Goal: Book appointment/travel/reservation

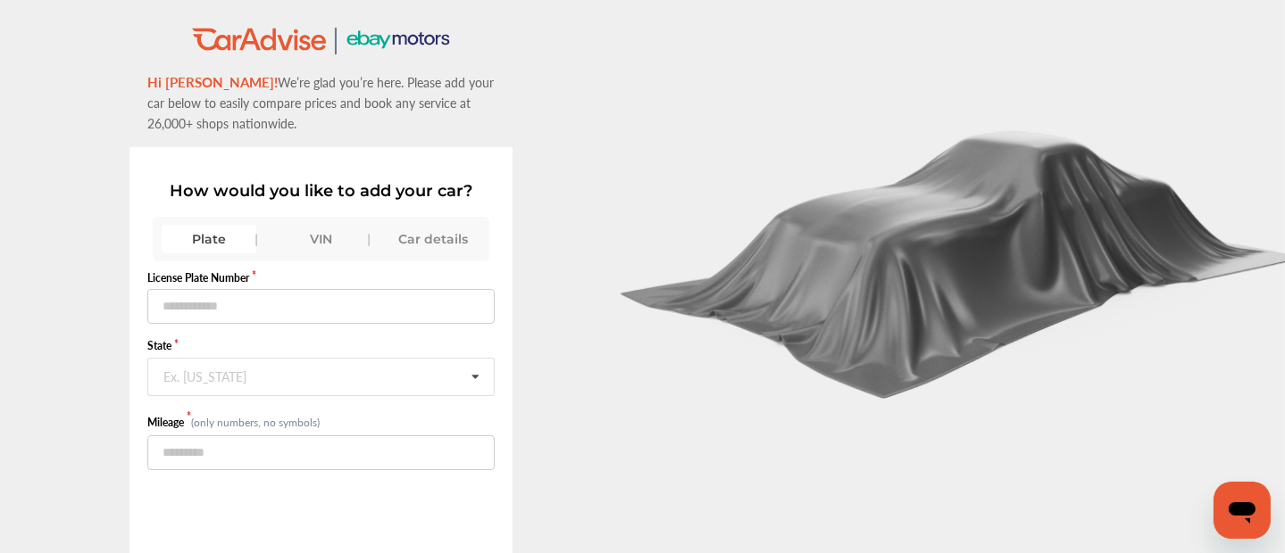
click at [311, 231] on div "VIN" at bounding box center [321, 239] width 95 height 29
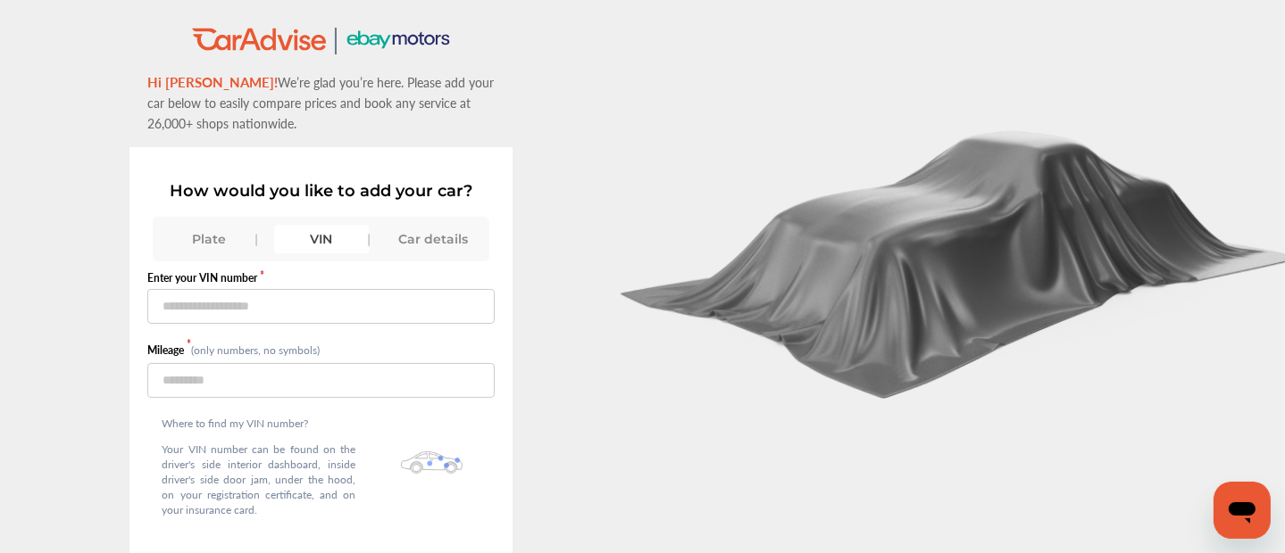
click at [312, 232] on div "VIN" at bounding box center [321, 239] width 95 height 29
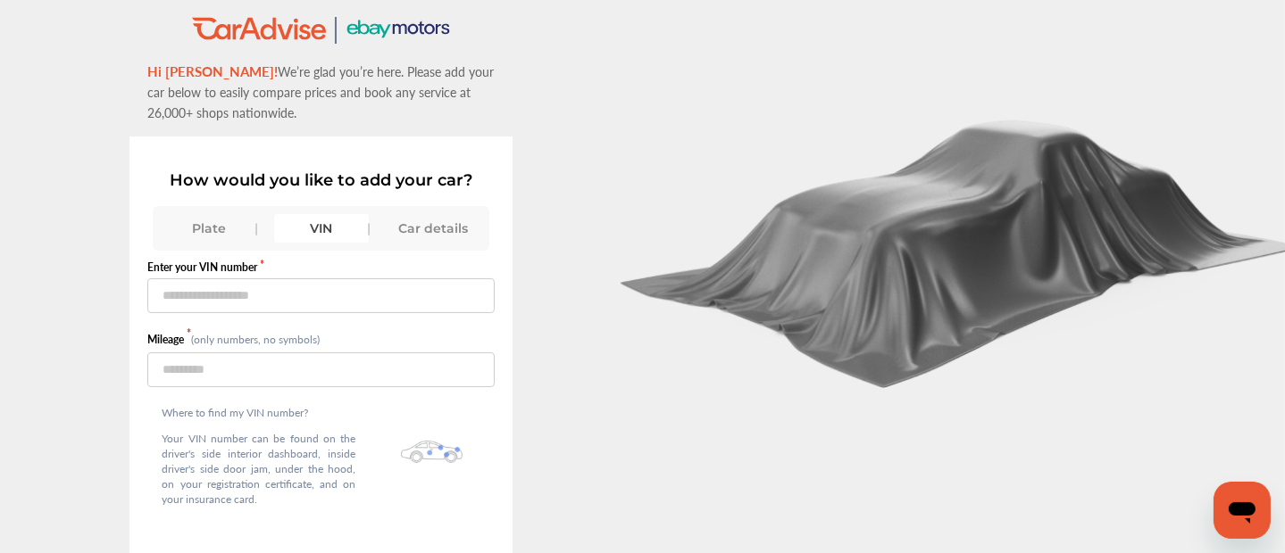
scroll to position [10, 0]
click at [255, 297] on input "text" at bounding box center [320, 296] width 347 height 35
type input "**********"
click at [186, 360] on input "number" at bounding box center [320, 371] width 347 height 35
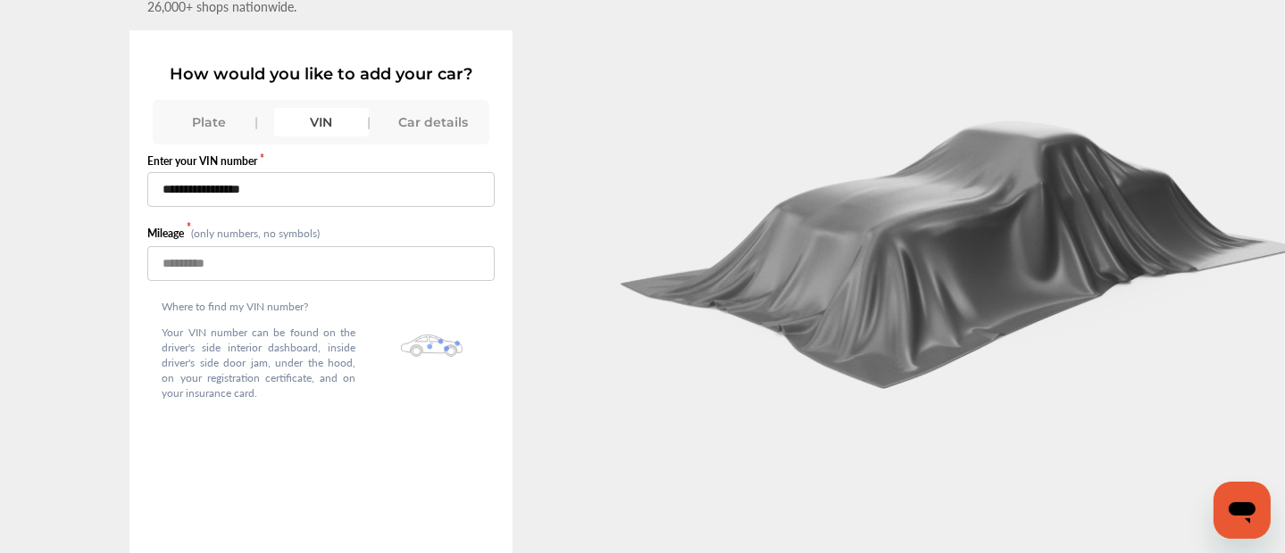
scroll to position [137, 0]
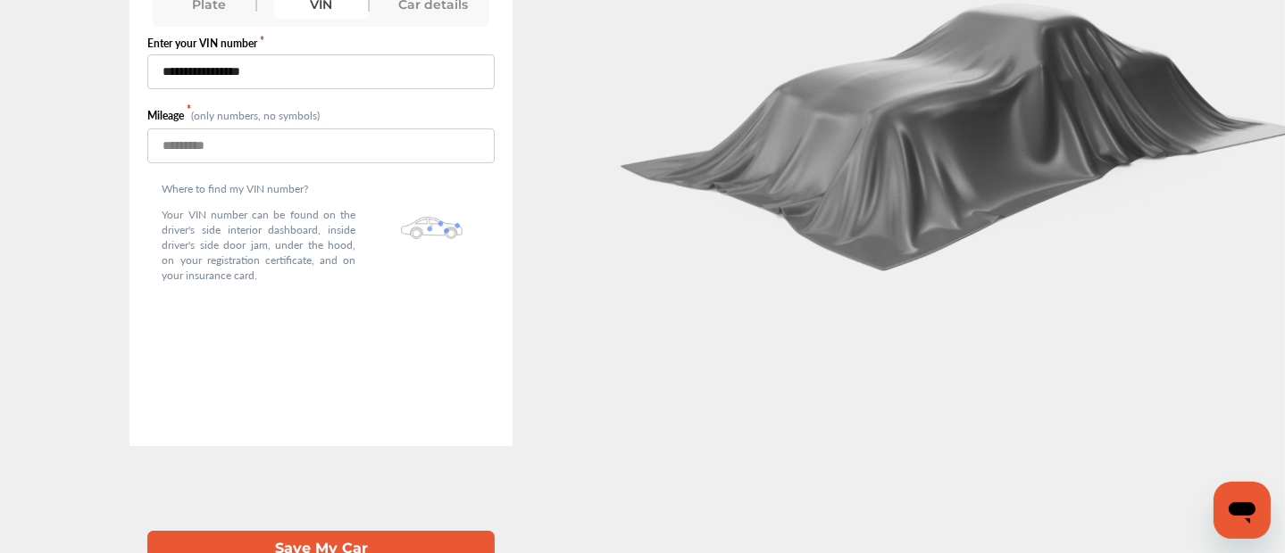
type input "*****"
click at [281, 533] on button "Save My Car" at bounding box center [320, 549] width 347 height 37
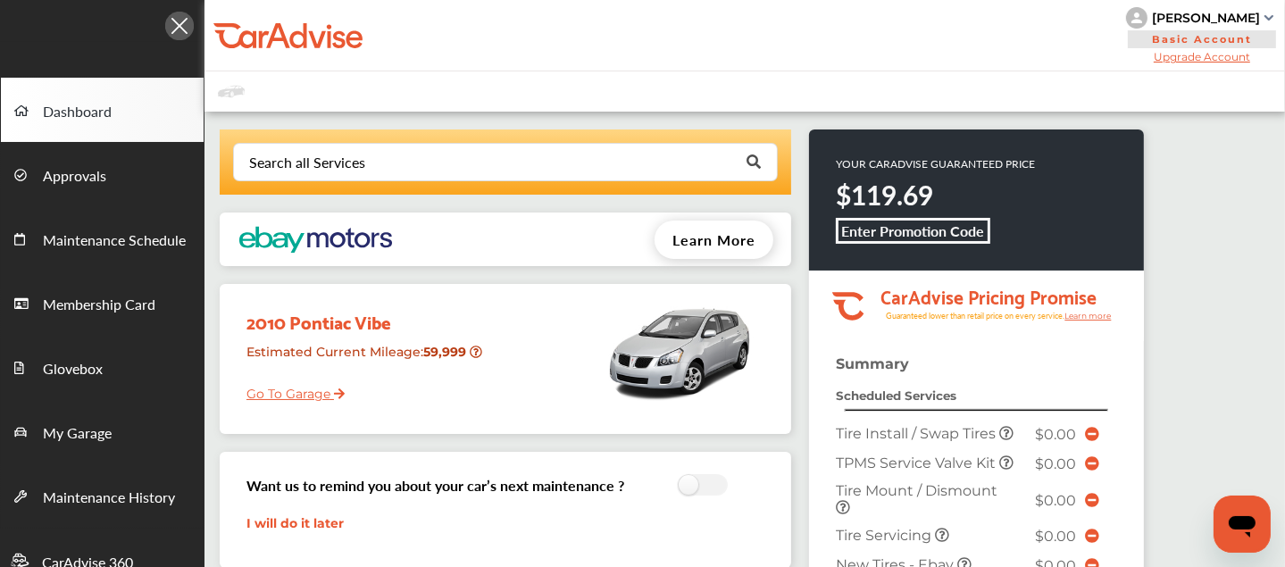
scroll to position [684, 0]
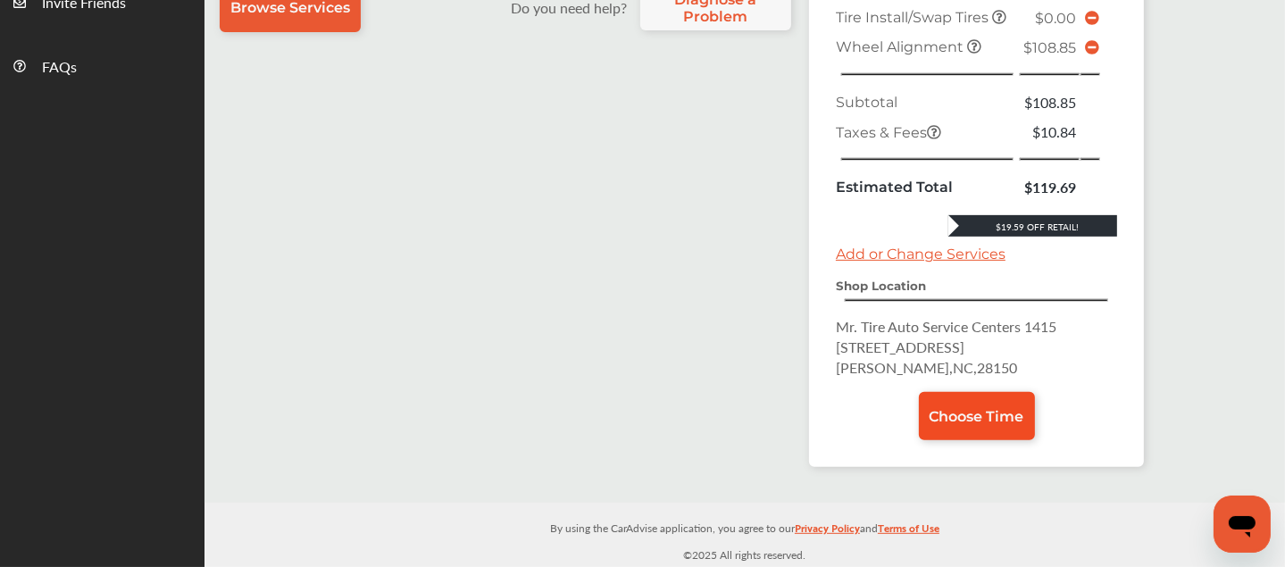
click at [957, 427] on link "Choose Time" at bounding box center [977, 416] width 116 height 48
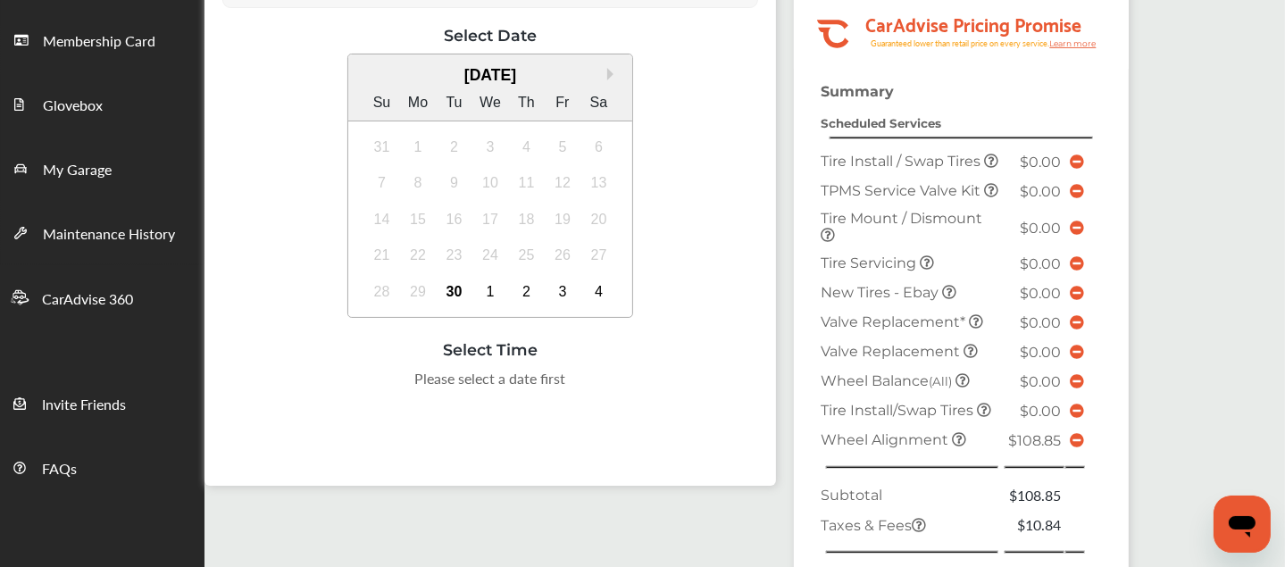
scroll to position [262, 0]
click at [450, 292] on div "30" at bounding box center [454, 293] width 29 height 29
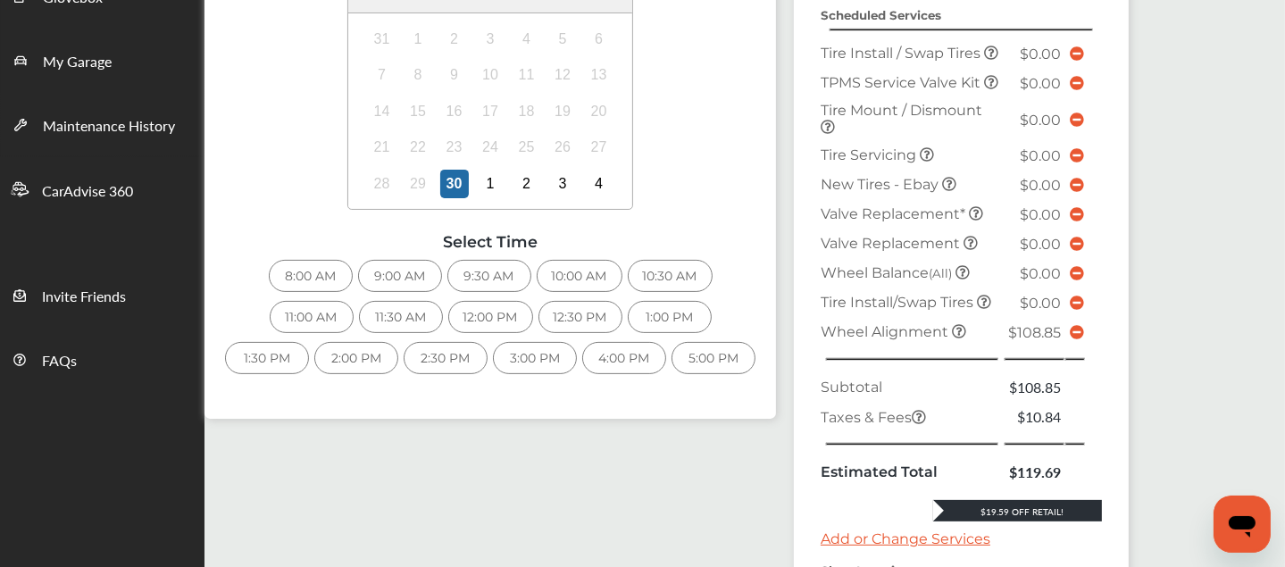
scroll to position [371, 0]
click at [463, 319] on div "12:00 PM" at bounding box center [490, 317] width 85 height 32
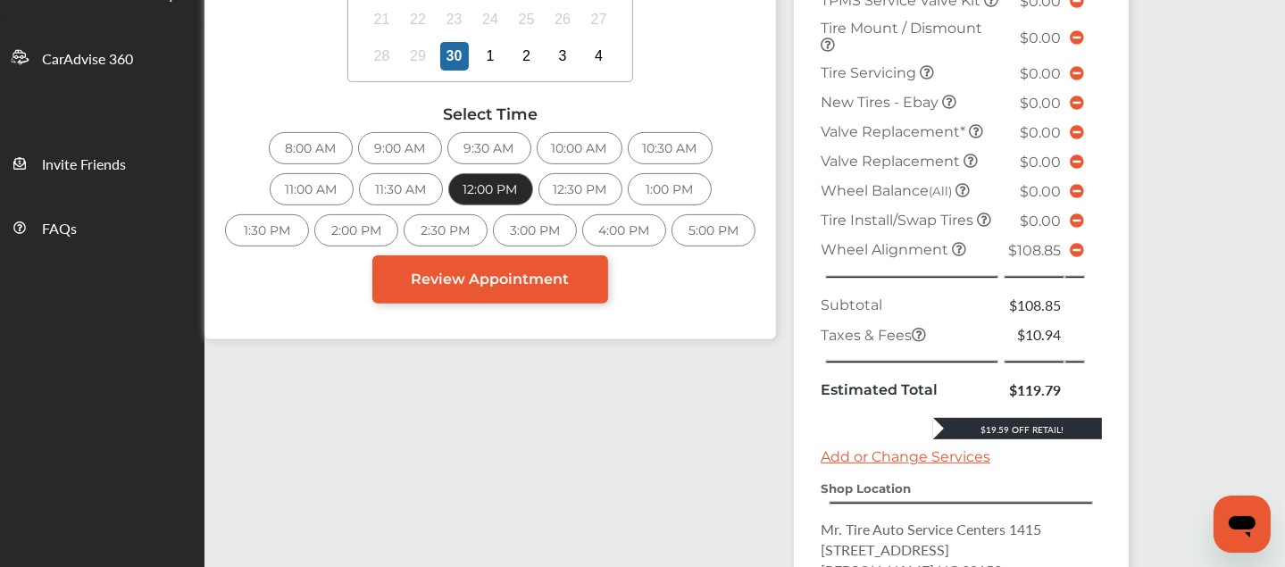
scroll to position [578, 0]
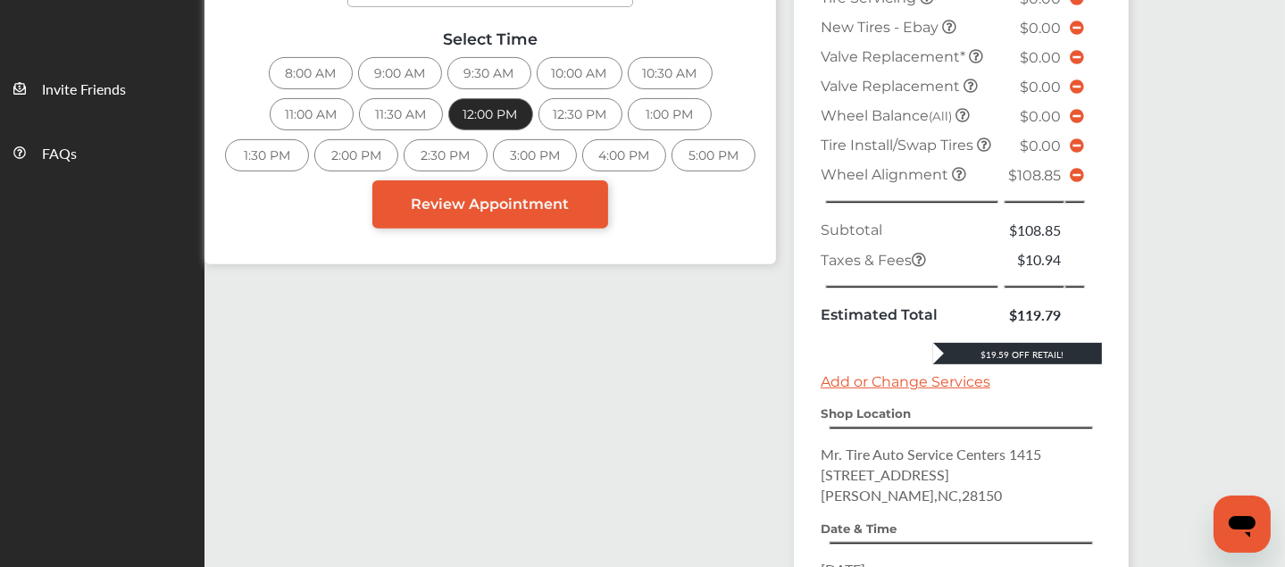
click at [1072, 182] on icon at bounding box center [1076, 175] width 14 height 14
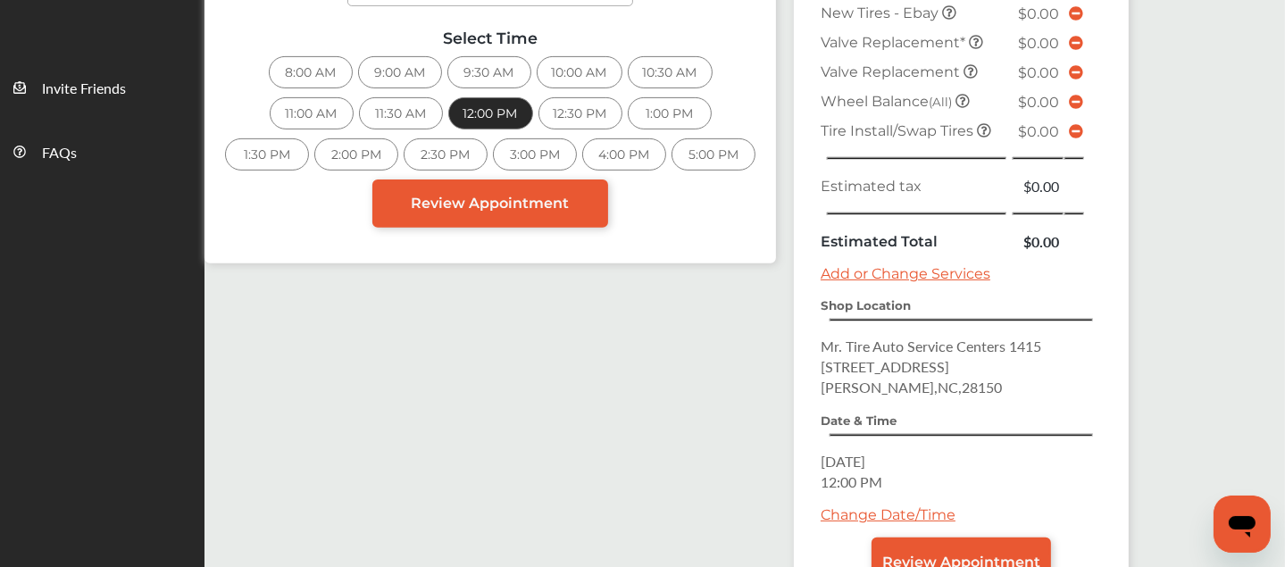
scroll to position [703, 0]
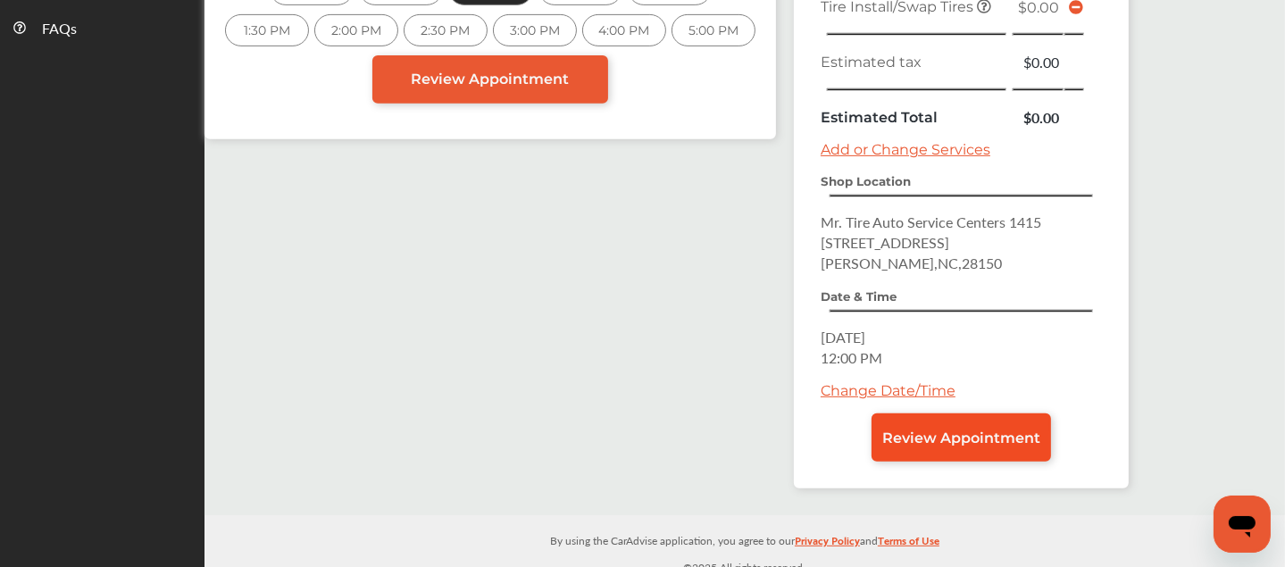
click at [985, 429] on span "Review Appointment" at bounding box center [961, 437] width 158 height 17
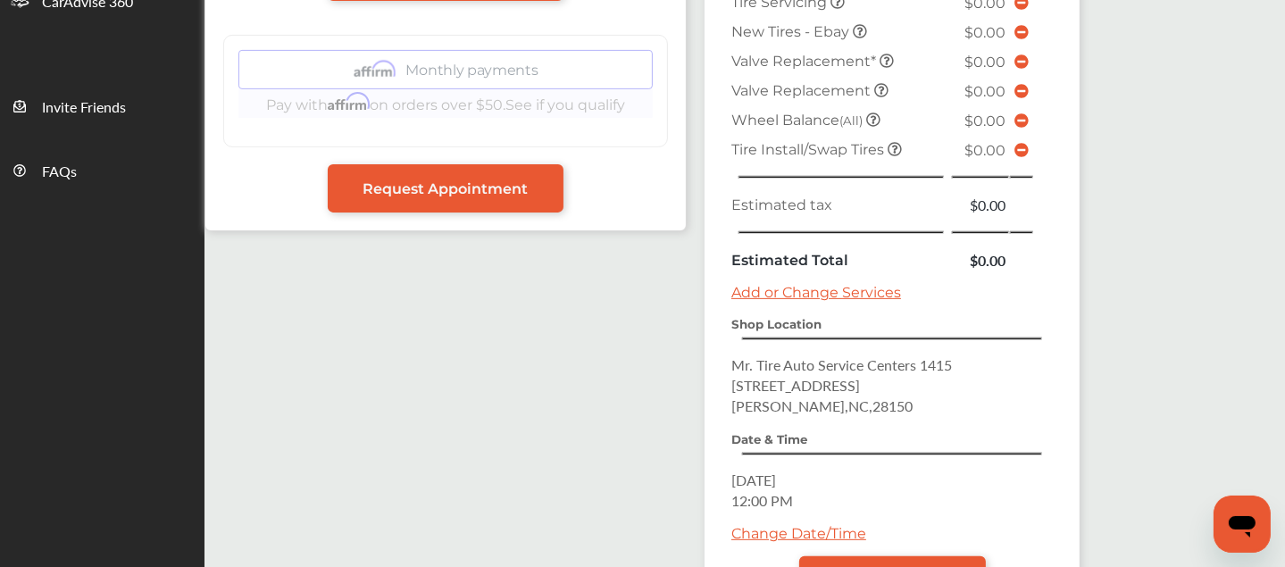
scroll to position [703, 0]
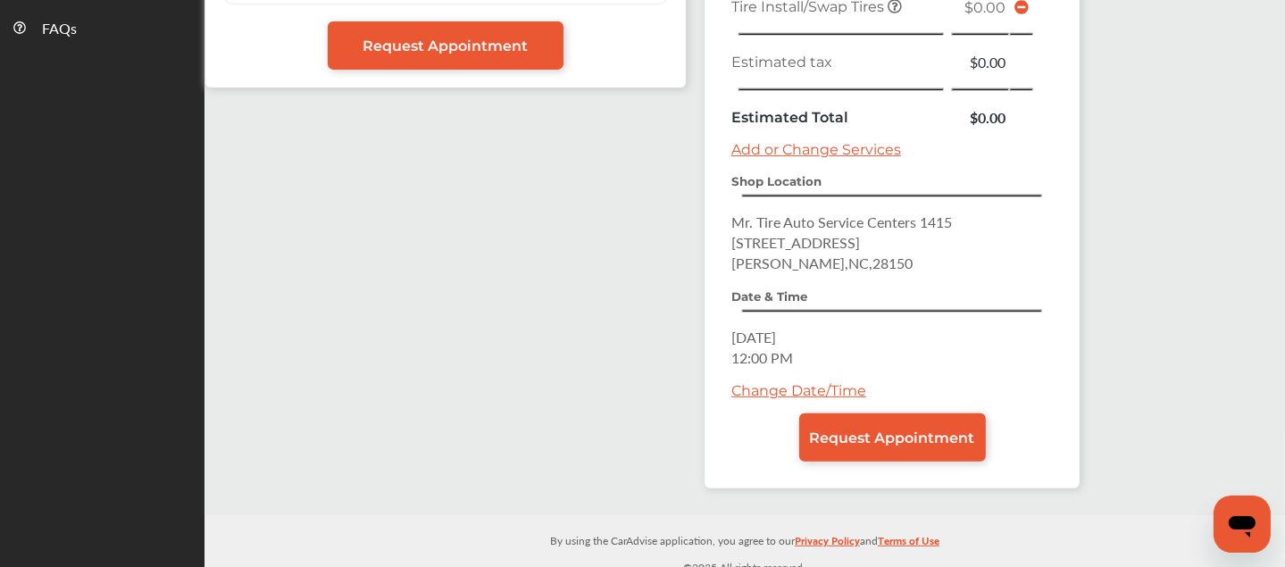
click at [936, 429] on span "Request Appointment" at bounding box center [892, 437] width 165 height 17
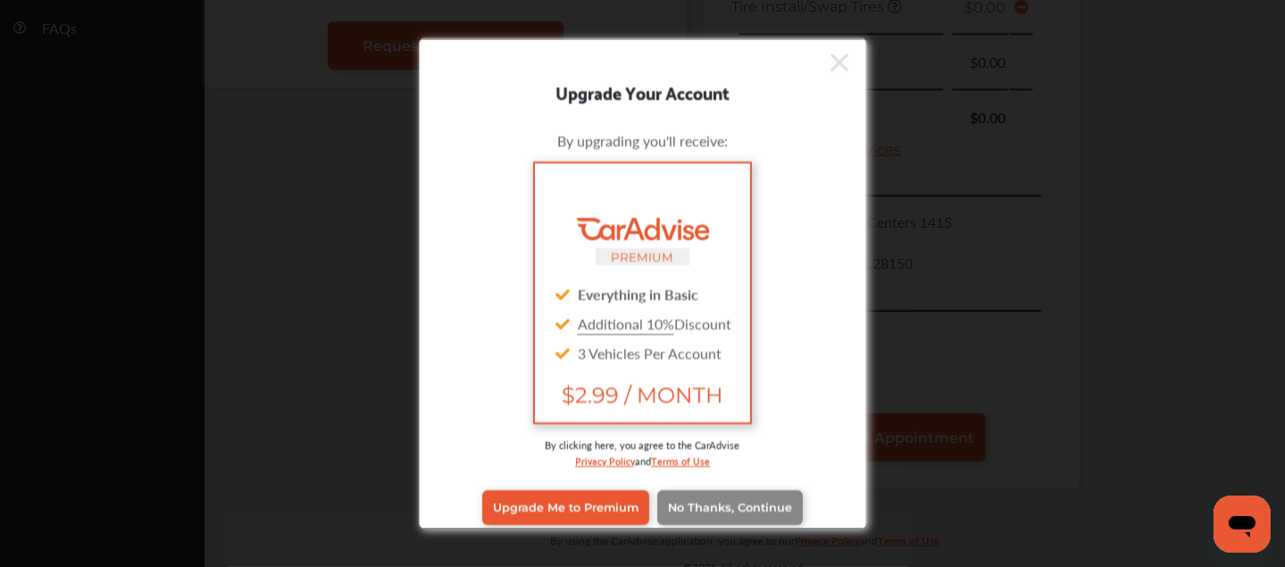
click at [778, 506] on span "No Thanks, Continue" at bounding box center [730, 507] width 124 height 13
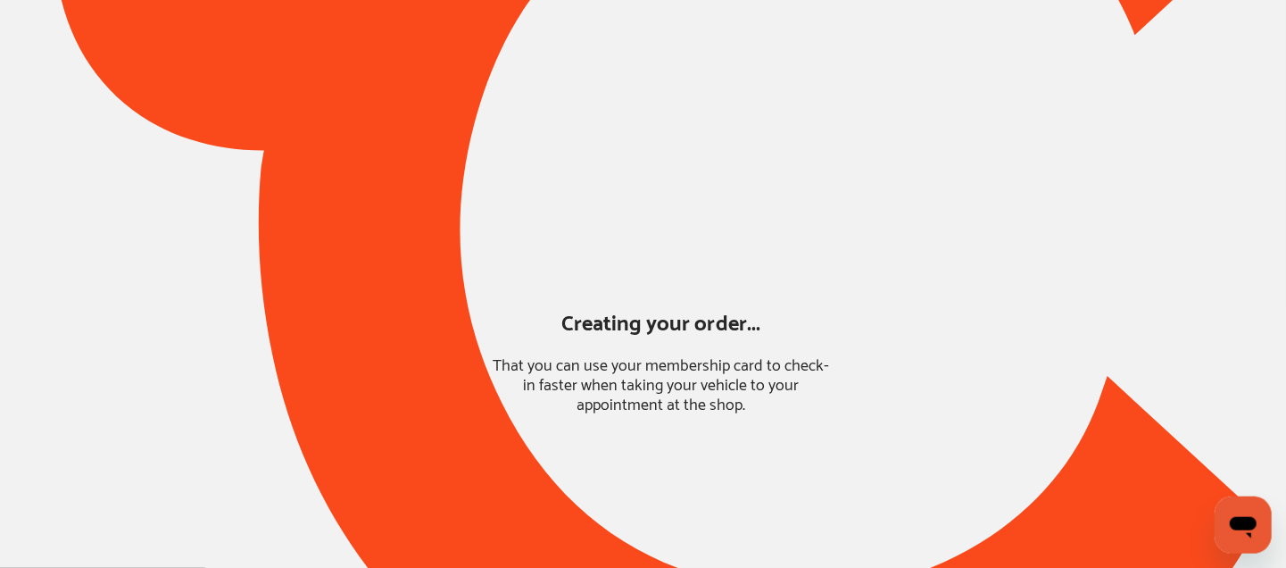
scroll to position [193, 0]
